Goal: Task Accomplishment & Management: Use online tool/utility

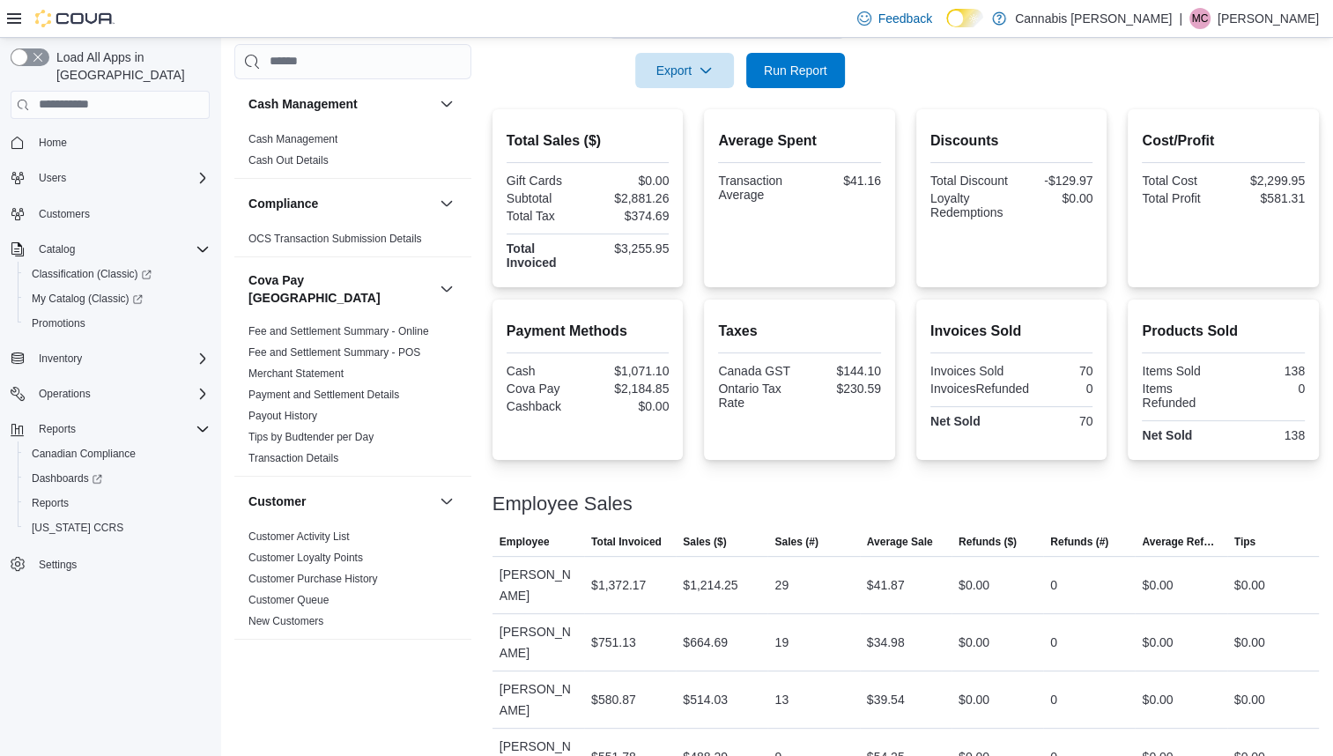
scroll to position [1322, 0]
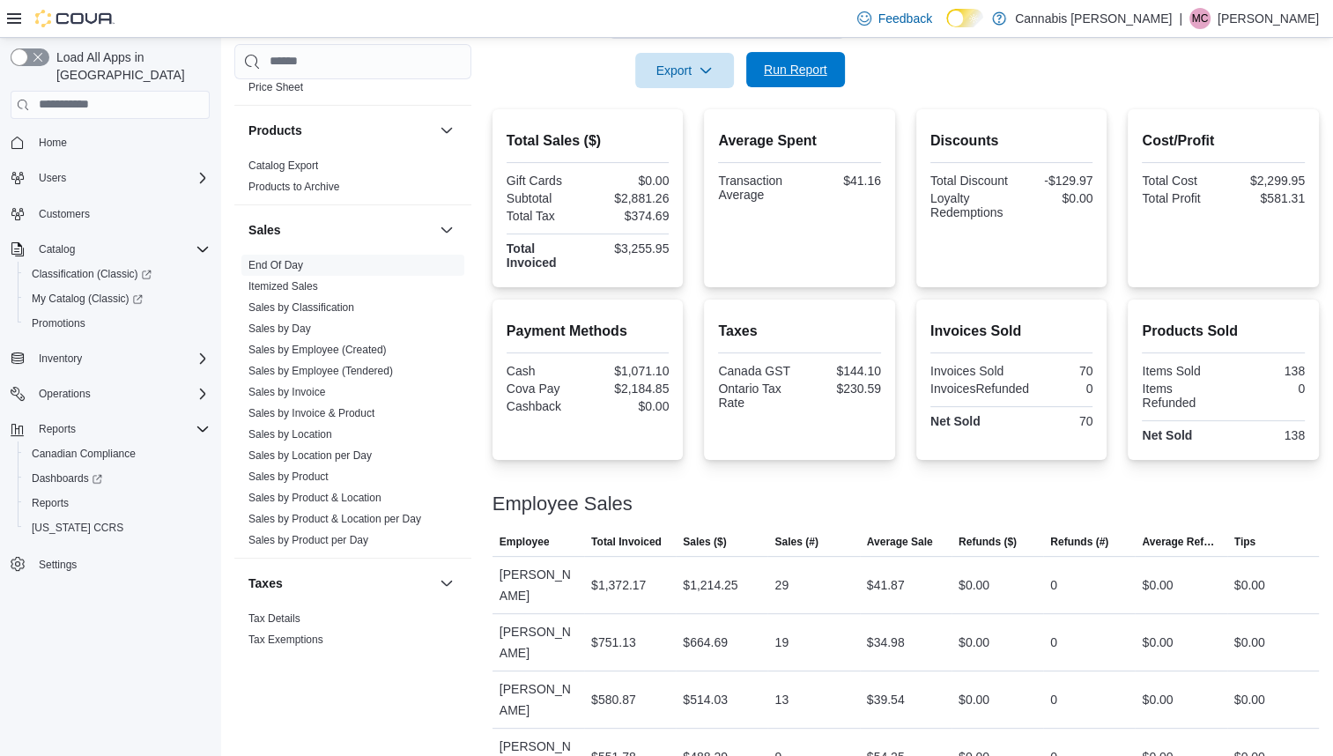
click at [778, 69] on span "Run Report" at bounding box center [795, 70] width 63 height 18
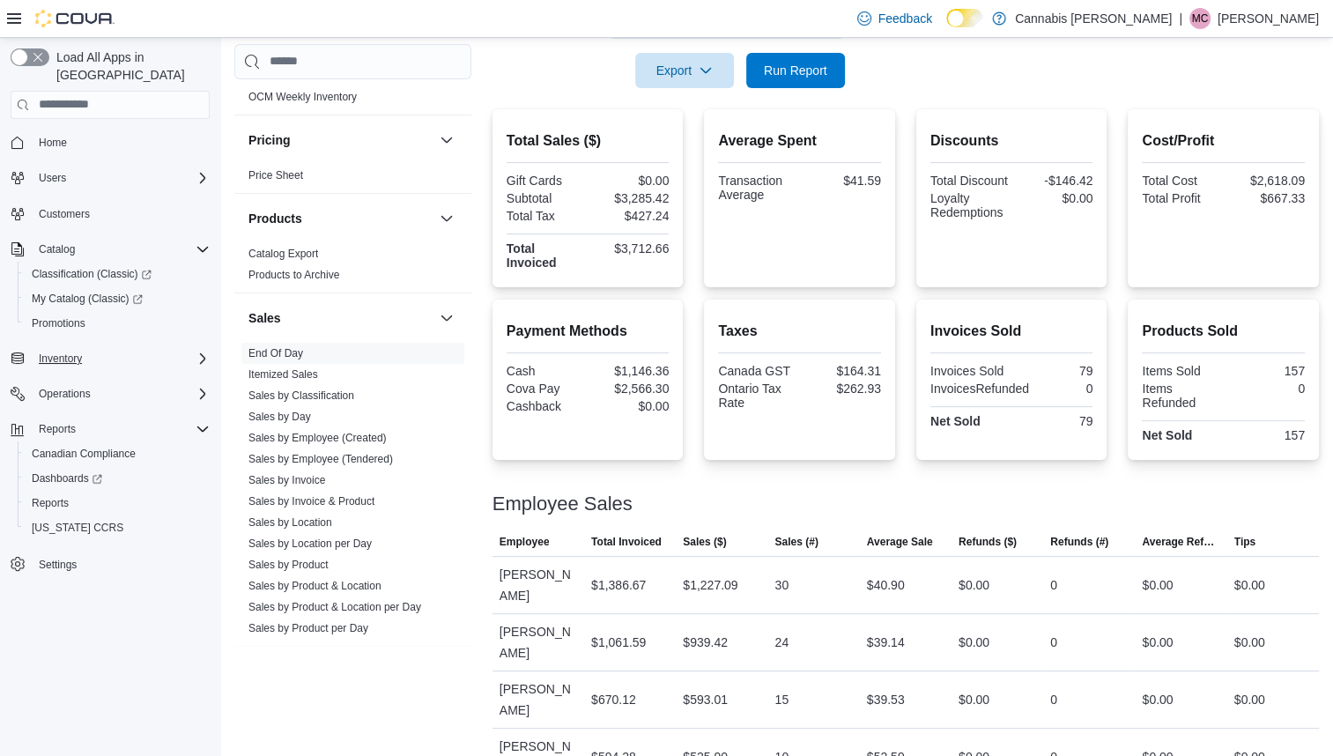
click at [197, 352] on icon "Complex example" at bounding box center [203, 359] width 14 height 14
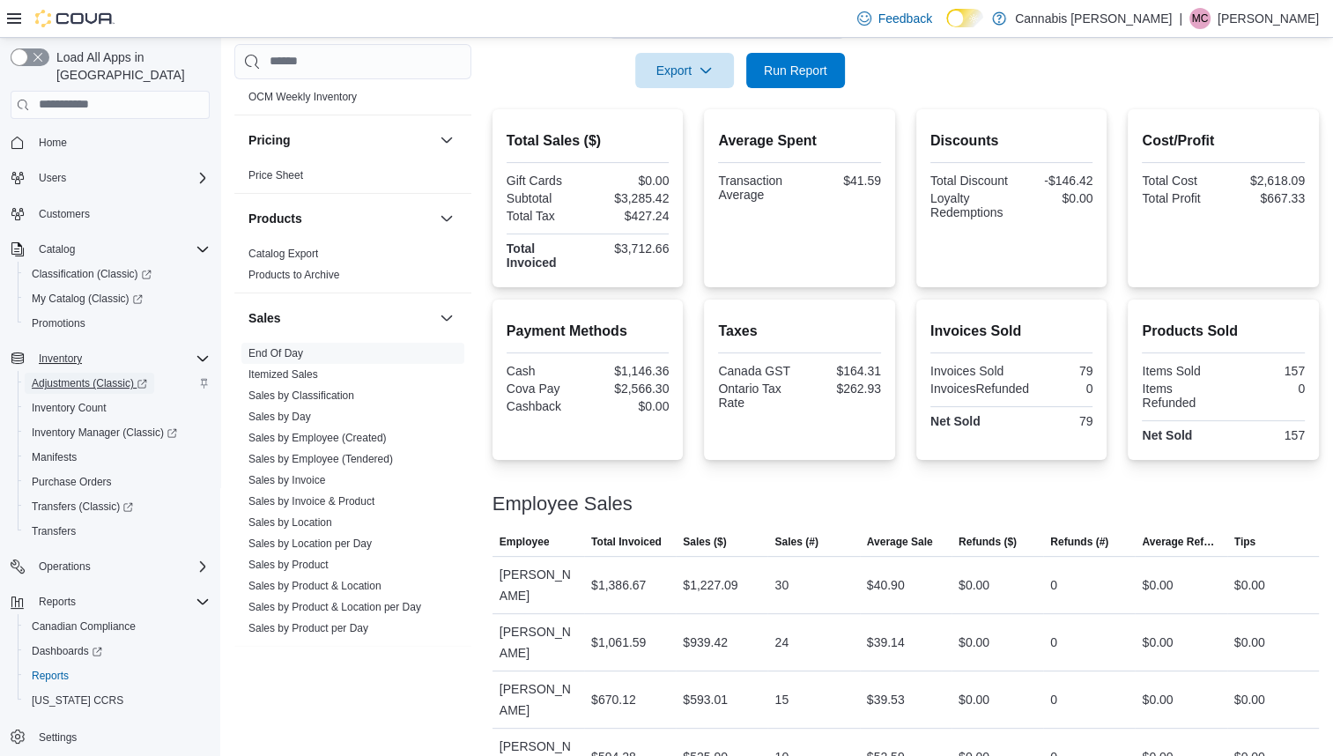
click at [135, 376] on span "Adjustments (Classic)" at bounding box center [89, 383] width 115 height 14
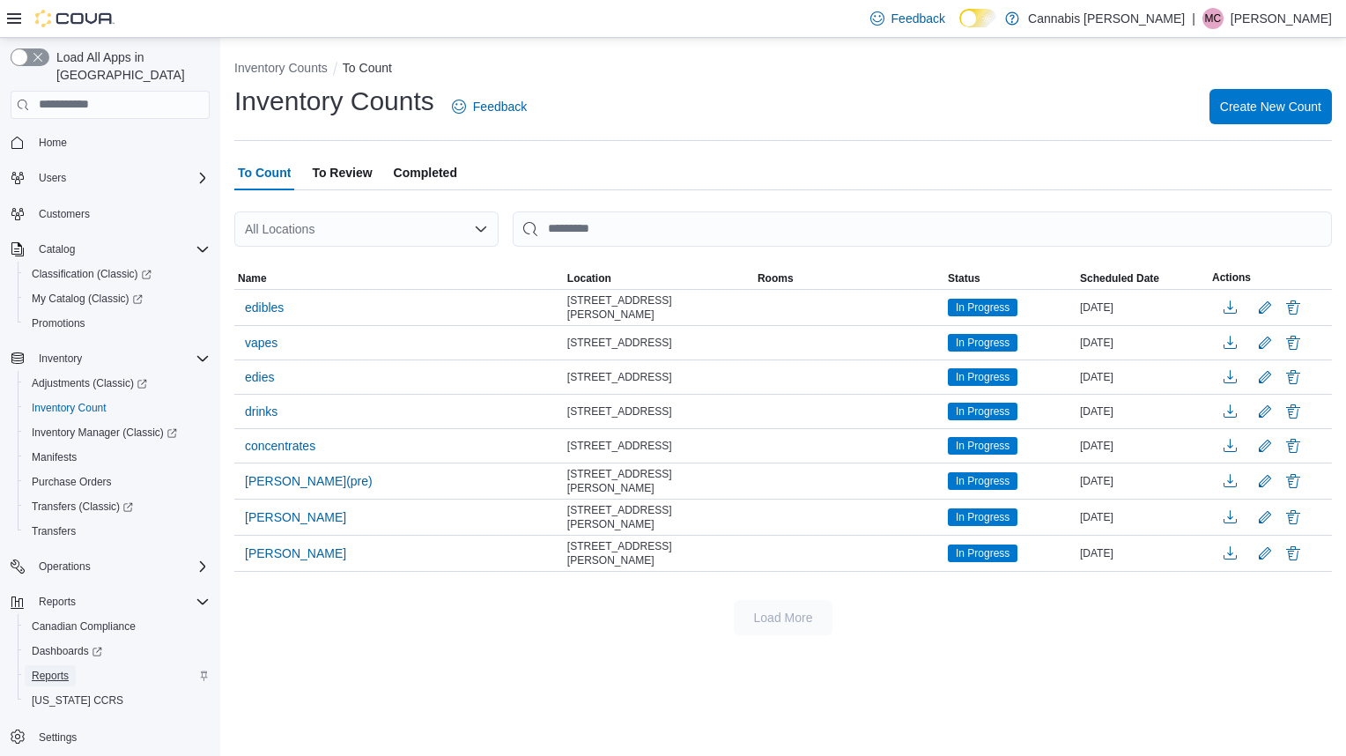
click at [54, 669] on span "Reports" at bounding box center [50, 676] width 37 height 14
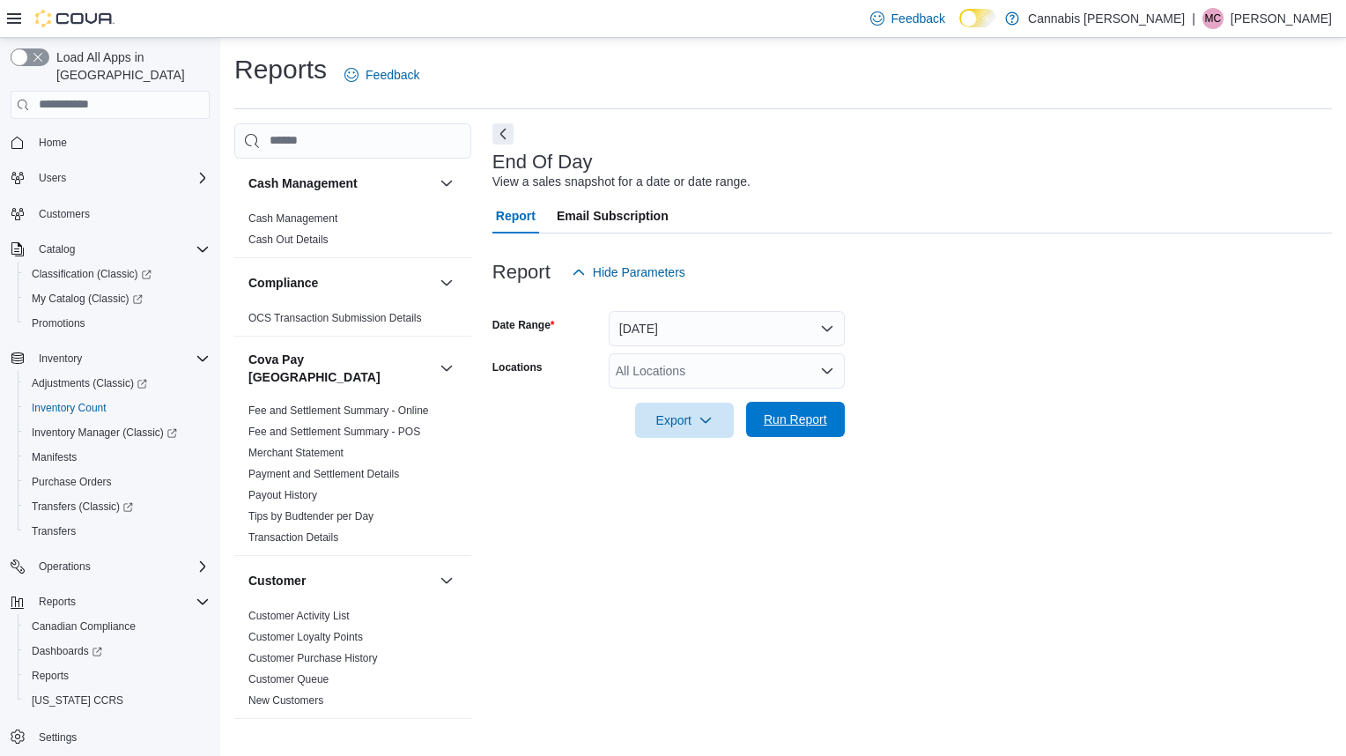
click at [811, 423] on span "Run Report" at bounding box center [795, 420] width 63 height 18
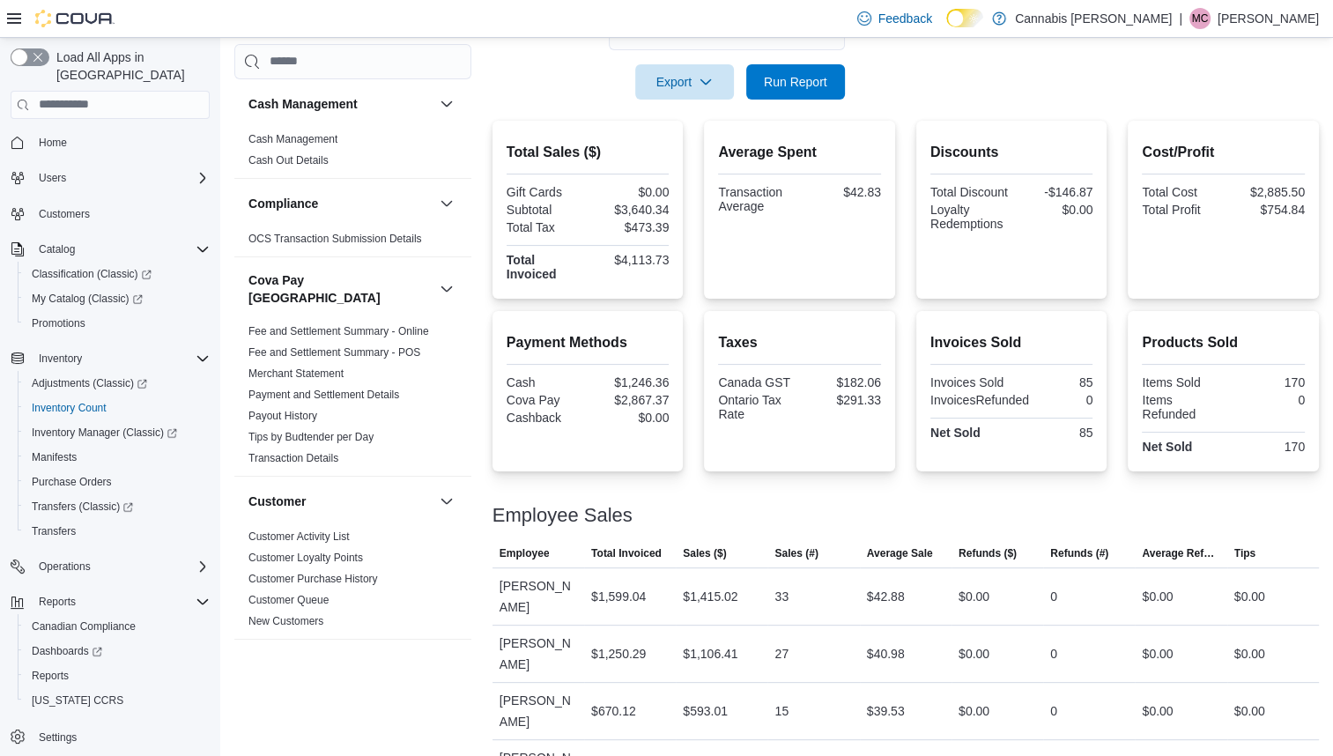
scroll to position [350, 0]
